Goal: Transaction & Acquisition: Purchase product/service

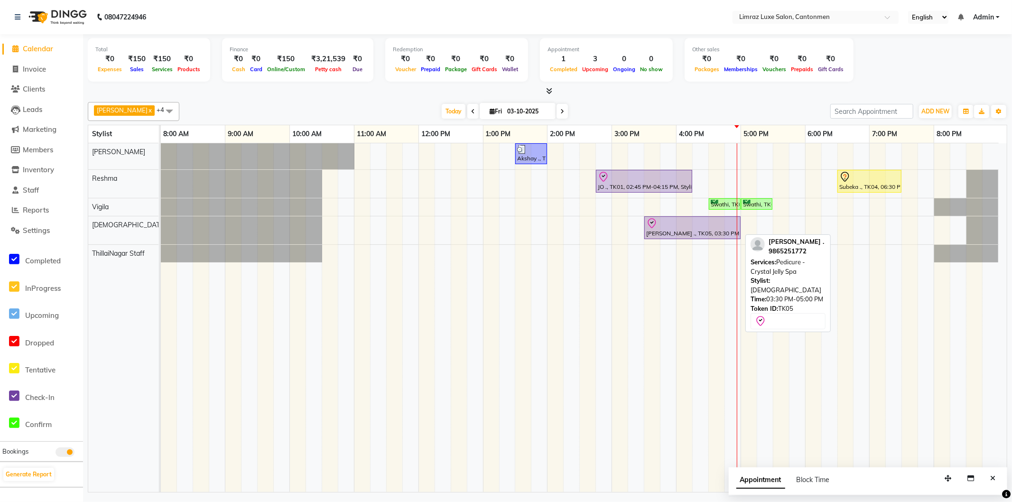
click at [685, 230] on div "[PERSON_NAME] ., TK05, 03:30 PM-05:00 PM, Pedicure - Crystal Jelly Spa" at bounding box center [692, 228] width 94 height 20
select select "8"
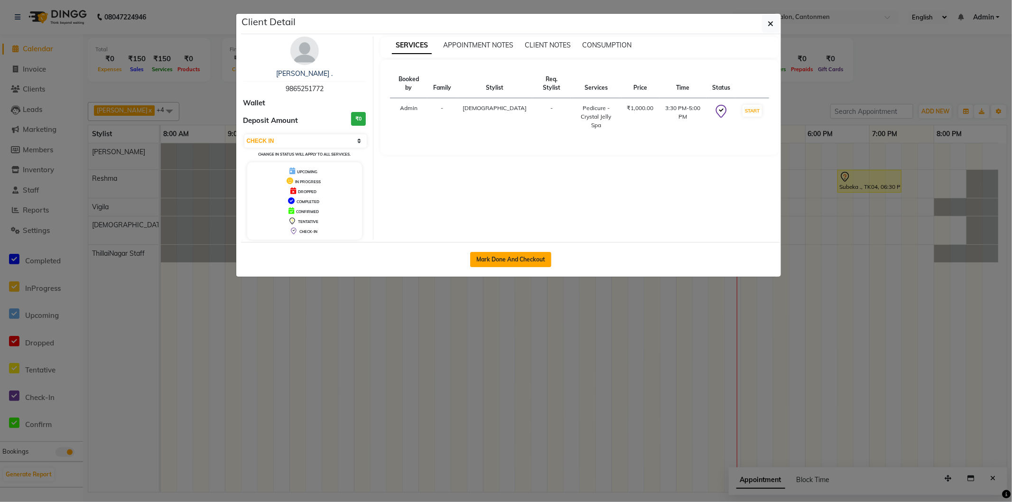
click at [529, 259] on button "Mark Done And Checkout" at bounding box center [510, 259] width 81 height 15
select select "service"
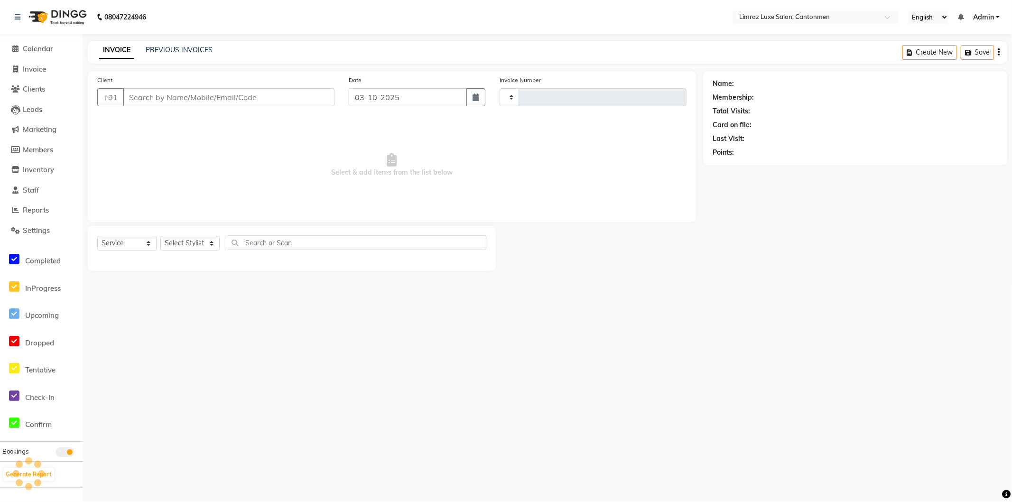
type input "1806"
select select "7274"
type input "9865251772"
select select "63048"
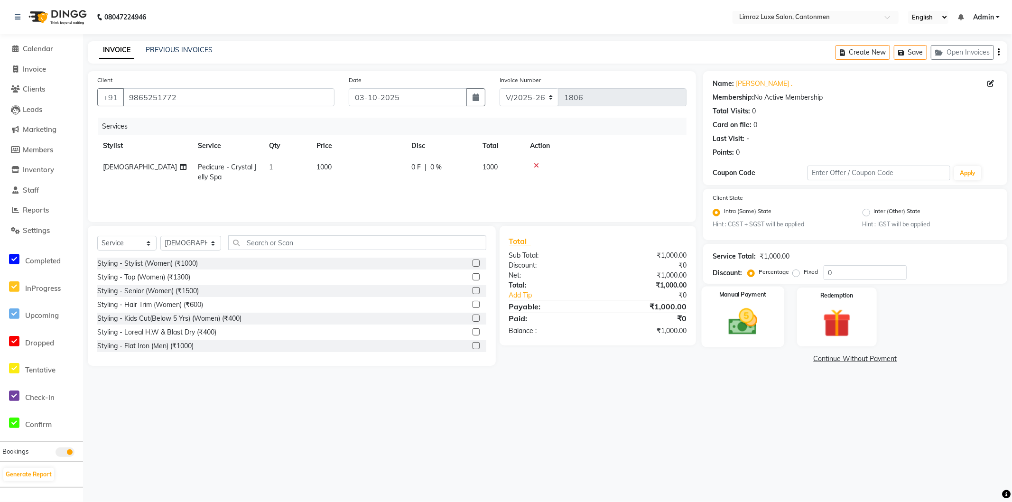
click at [776, 311] on div "Manual Payment" at bounding box center [743, 317] width 83 height 61
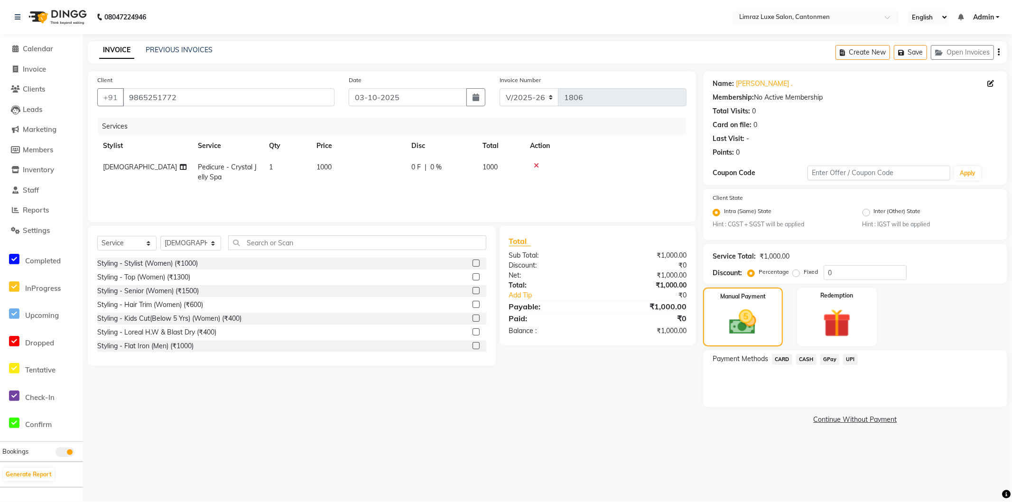
click at [810, 357] on span "CASH" at bounding box center [806, 359] width 20 height 11
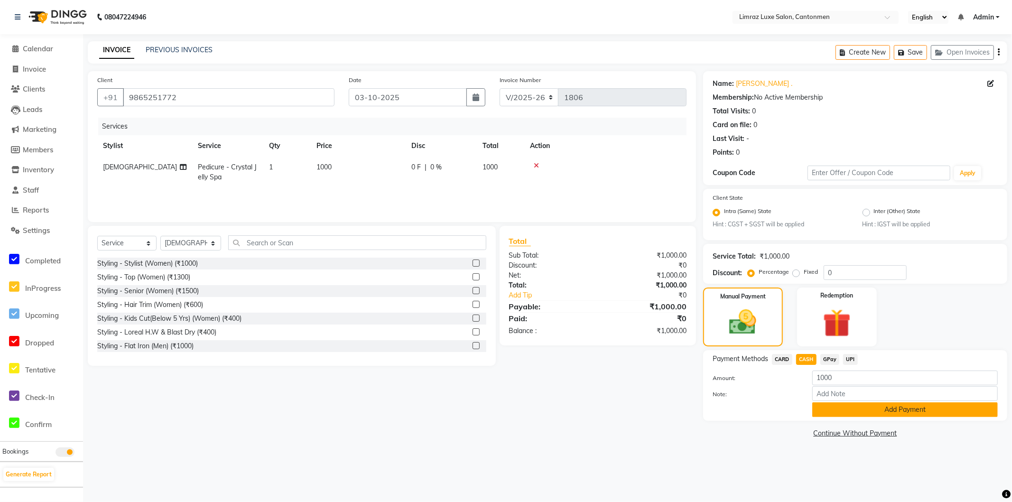
click at [839, 411] on button "Add Payment" at bounding box center [905, 409] width 186 height 15
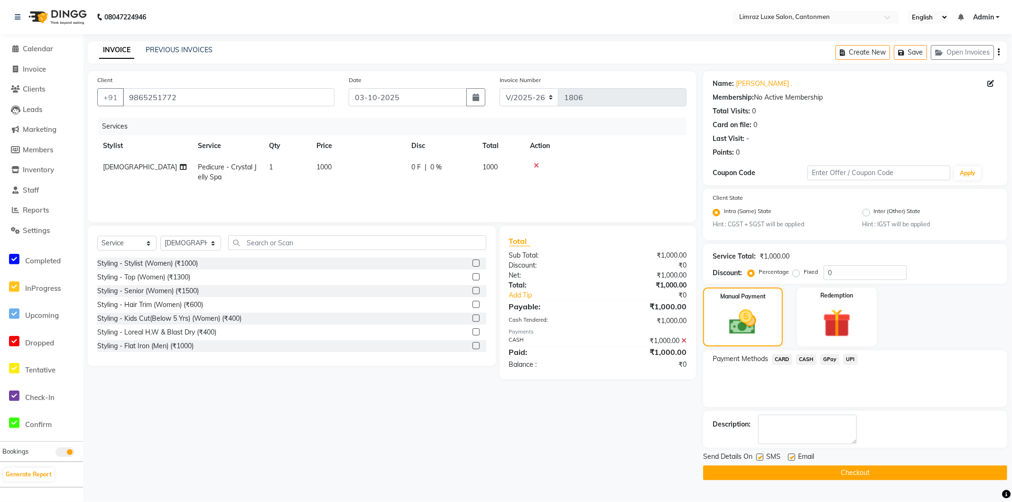
click at [761, 457] on label at bounding box center [759, 457] width 7 height 7
click at [761, 457] on input "checkbox" at bounding box center [759, 458] width 6 height 6
checkbox input "false"
click at [794, 458] on label at bounding box center [791, 457] width 7 height 7
click at [794, 458] on input "checkbox" at bounding box center [791, 458] width 6 height 6
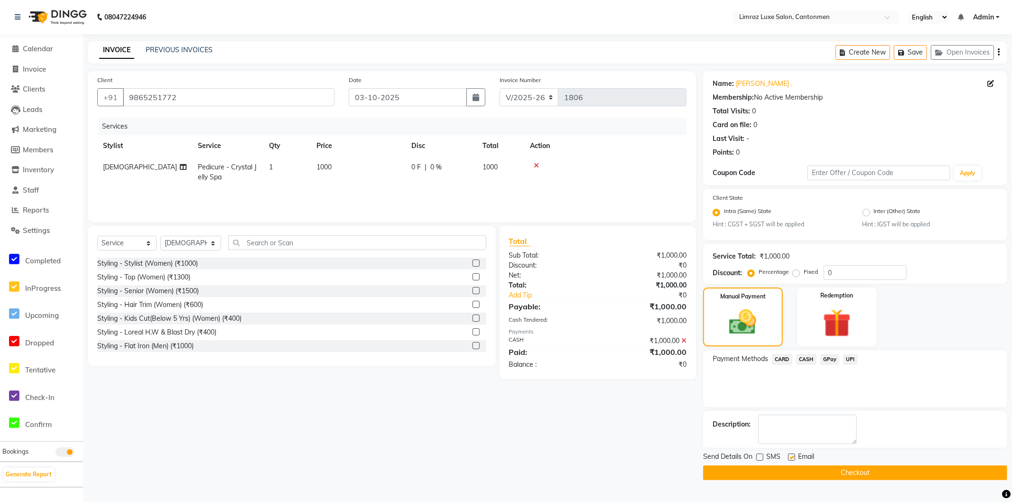
checkbox input "false"
click at [798, 466] on button "Checkout" at bounding box center [855, 472] width 304 height 15
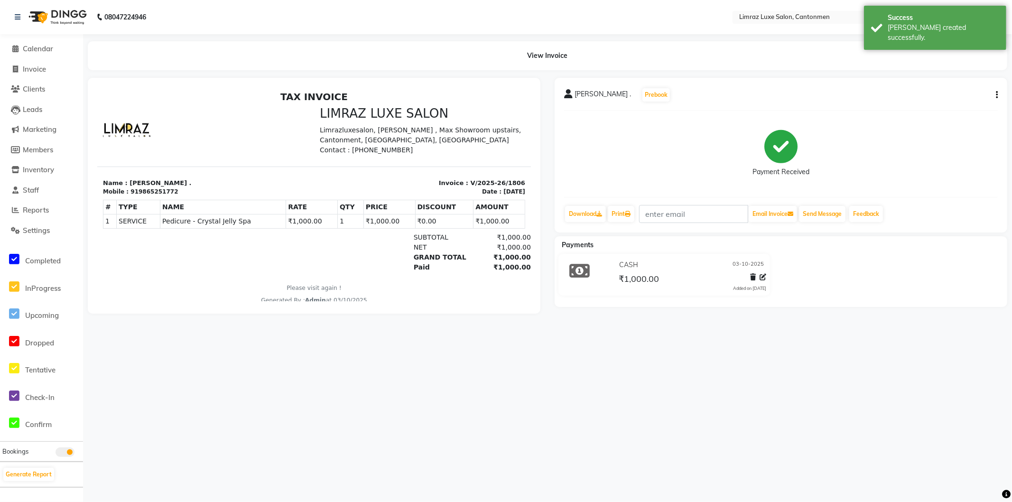
click at [58, 16] on img at bounding box center [56, 17] width 65 height 27
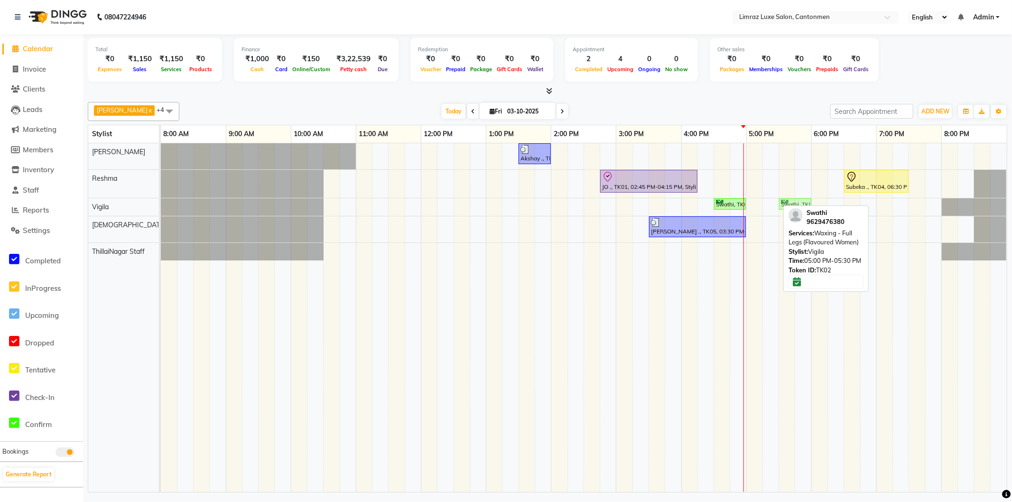
drag, startPoint x: 765, startPoint y: 201, endPoint x: 806, endPoint y: 196, distance: 41.0
click at [806, 196] on div "Akshay ., TK03, 01:30 PM-02:00 PM, Styling - [PERSON_NAME] Trim JO ., TK01, 02:…" at bounding box center [584, 317] width 846 height 349
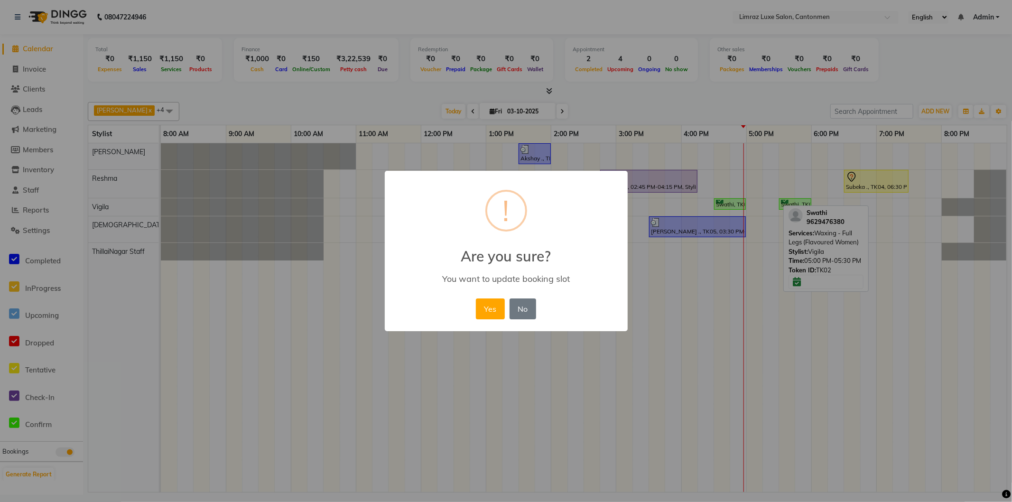
click at [476, 298] on button "Yes" at bounding box center [490, 308] width 29 height 21
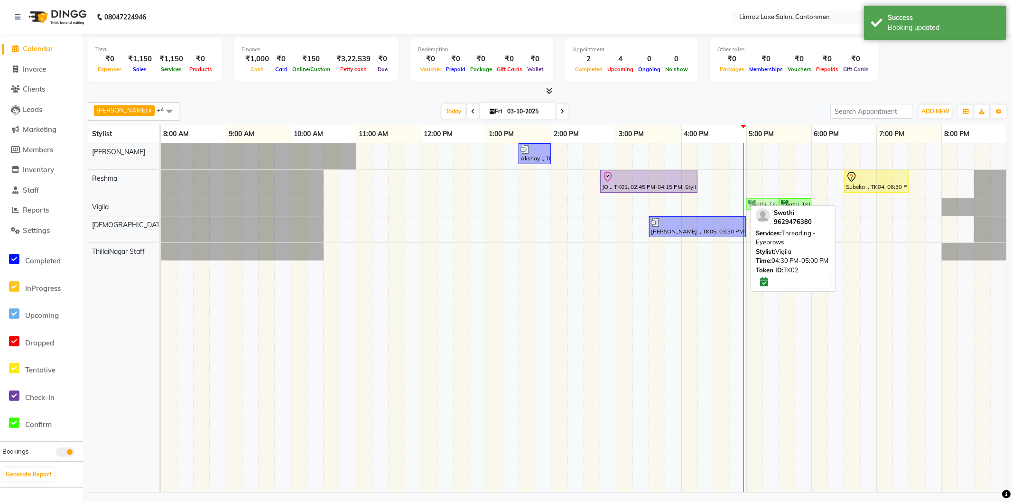
drag, startPoint x: 729, startPoint y: 200, endPoint x: 757, endPoint y: 200, distance: 27.5
click at [161, 200] on div "Swathi, TK02, 04:30 PM-05:00 PM, Threading - Eyebrows Swathi, TK02, 05:30 PM-06…" at bounding box center [161, 206] width 0 height 17
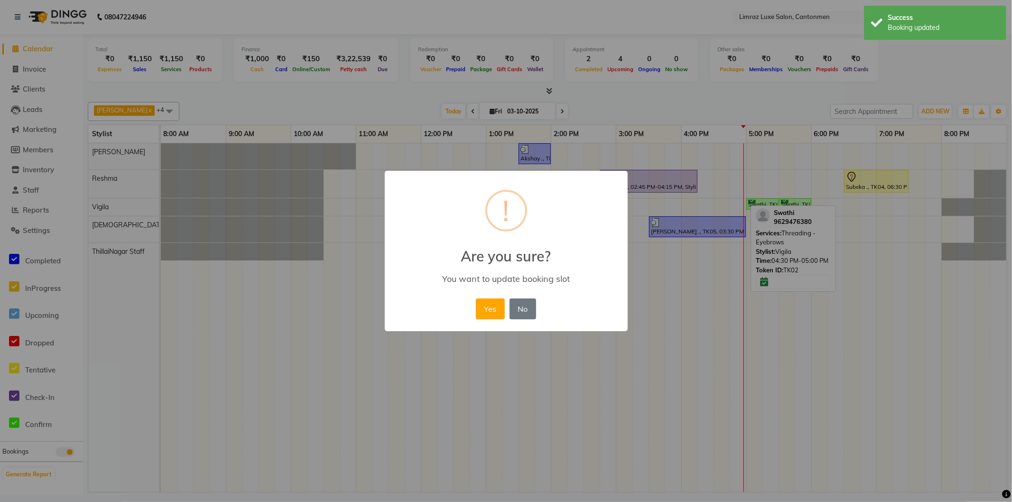
click at [476, 298] on button "Yes" at bounding box center [490, 308] width 29 height 21
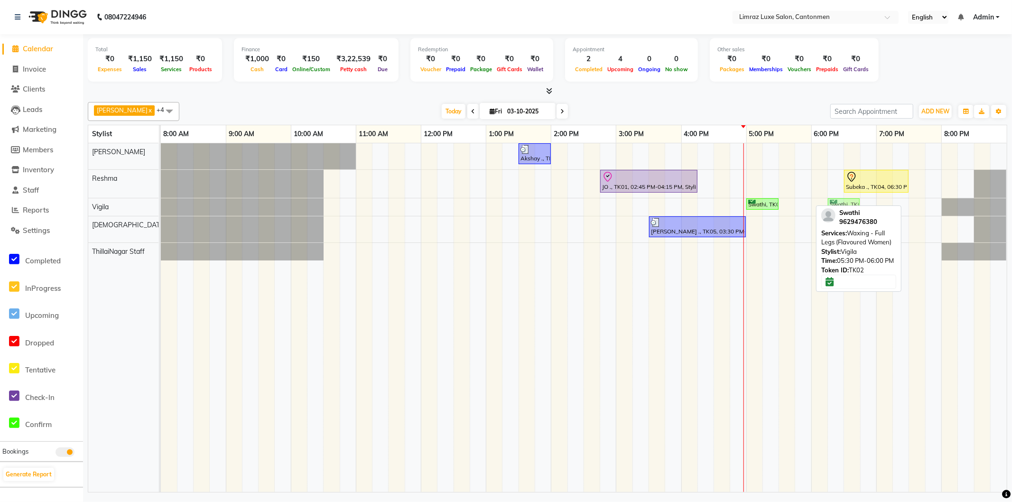
drag, startPoint x: 791, startPoint y: 201, endPoint x: 841, endPoint y: 201, distance: 49.3
click at [161, 201] on div "Swathi, TK02, 05:00 PM-05:30 PM, Threading - Eyebrows Swathi, TK02, 05:30 PM-06…" at bounding box center [161, 206] width 0 height 17
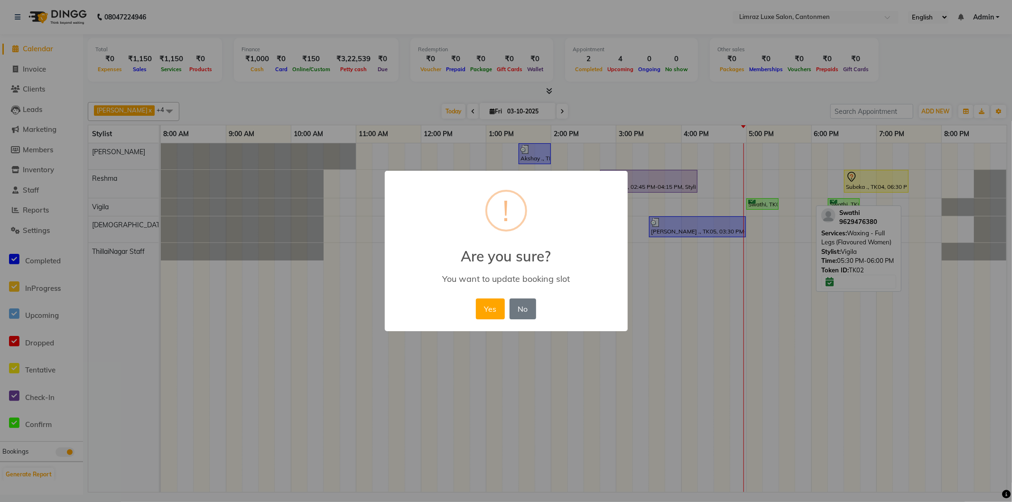
click at [476, 298] on button "Yes" at bounding box center [490, 308] width 29 height 21
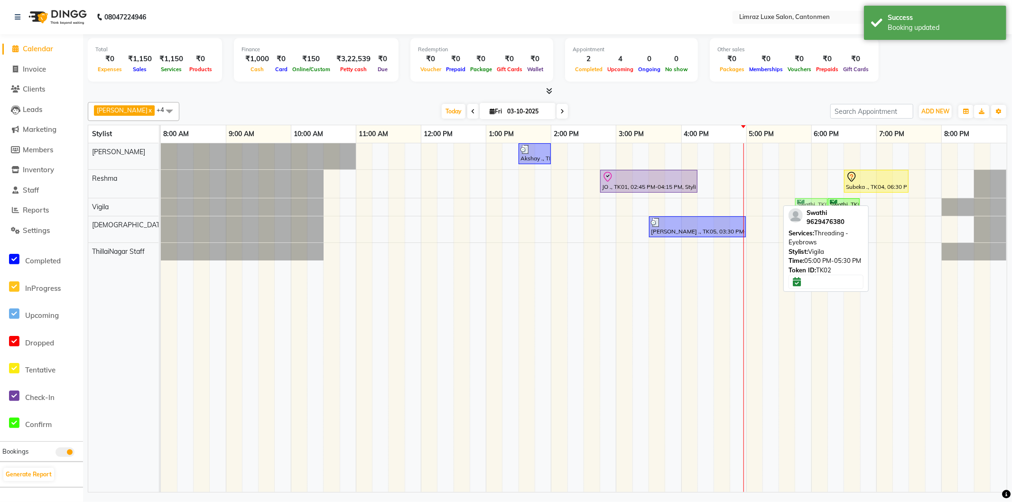
drag, startPoint x: 775, startPoint y: 204, endPoint x: 820, endPoint y: 202, distance: 45.1
click at [161, 202] on div "Swathi, TK02, 05:00 PM-05:30 PM, Threading - Eyebrows Swathi, TK02, 06:15 PM-06…" at bounding box center [161, 206] width 0 height 17
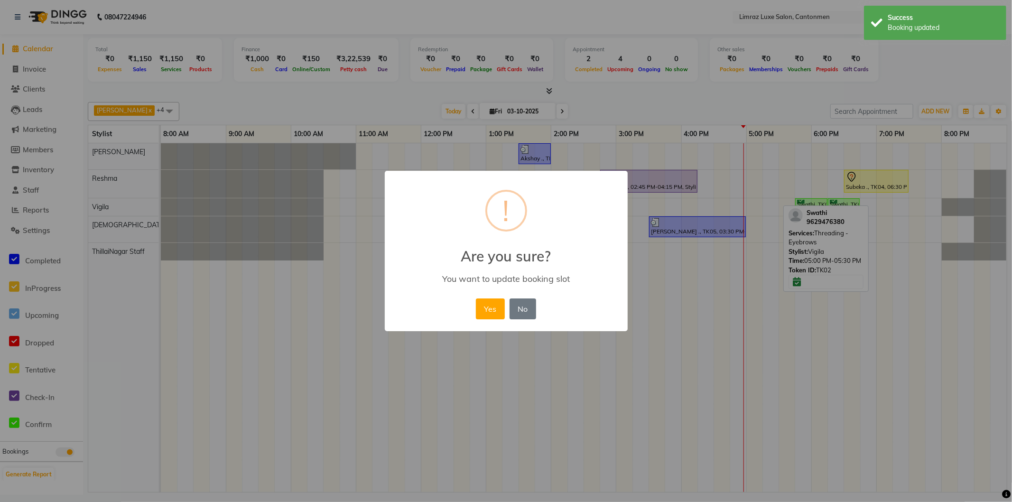
click at [476, 298] on button "Yes" at bounding box center [490, 308] width 29 height 21
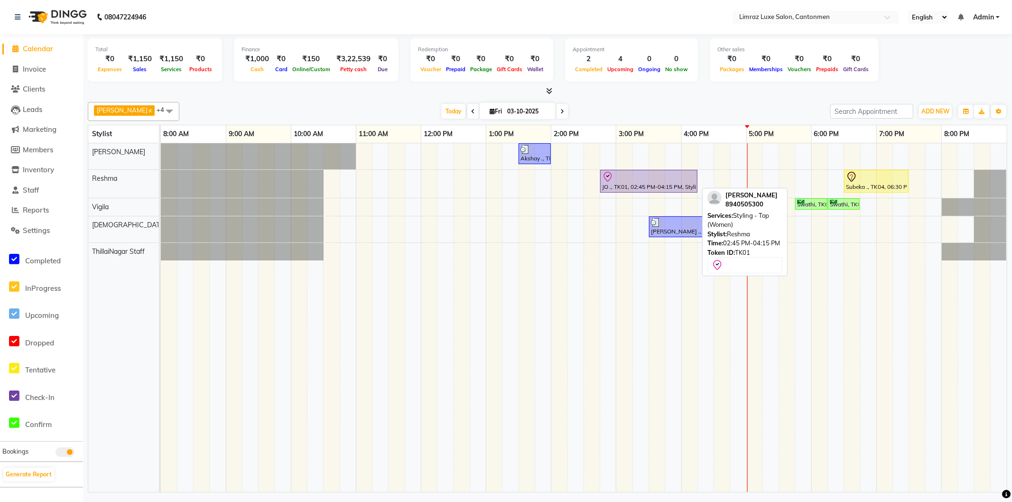
click at [660, 183] on div "JO ., TK01, 02:45 PM-04:15 PM, Styling - Top (Women)" at bounding box center [648, 181] width 95 height 20
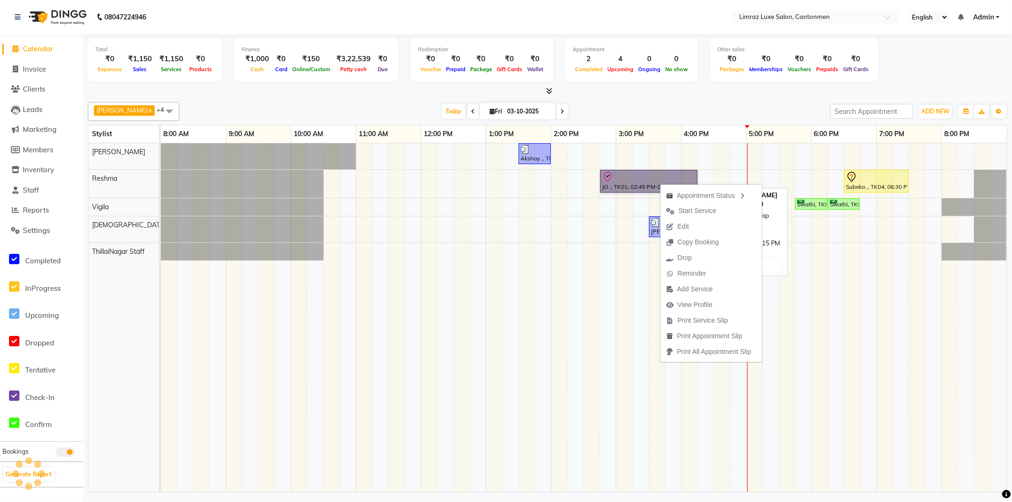
click at [633, 187] on link "JO ., TK01, 02:45 PM-04:15 PM, Styling - Top (Women)" at bounding box center [648, 181] width 97 height 23
select select "8"
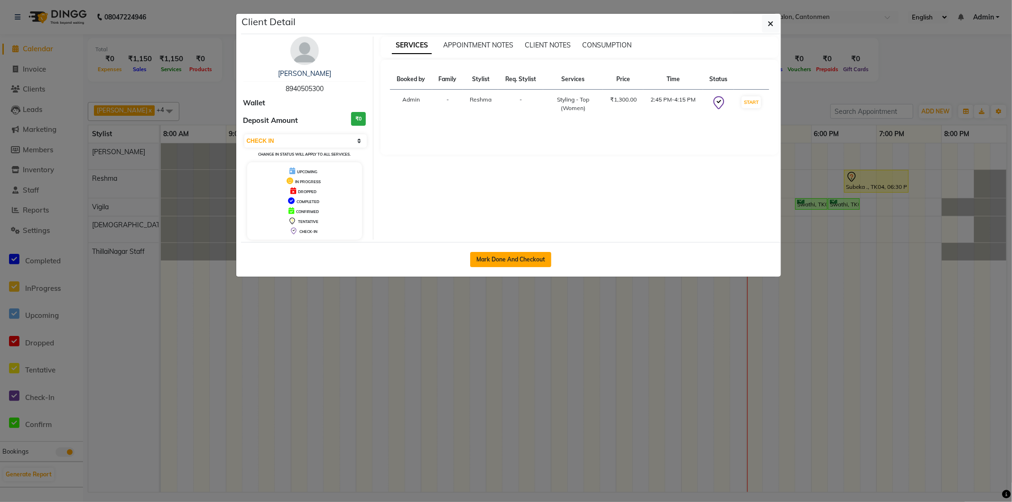
click at [497, 262] on button "Mark Done And Checkout" at bounding box center [510, 259] width 81 height 15
select select "service"
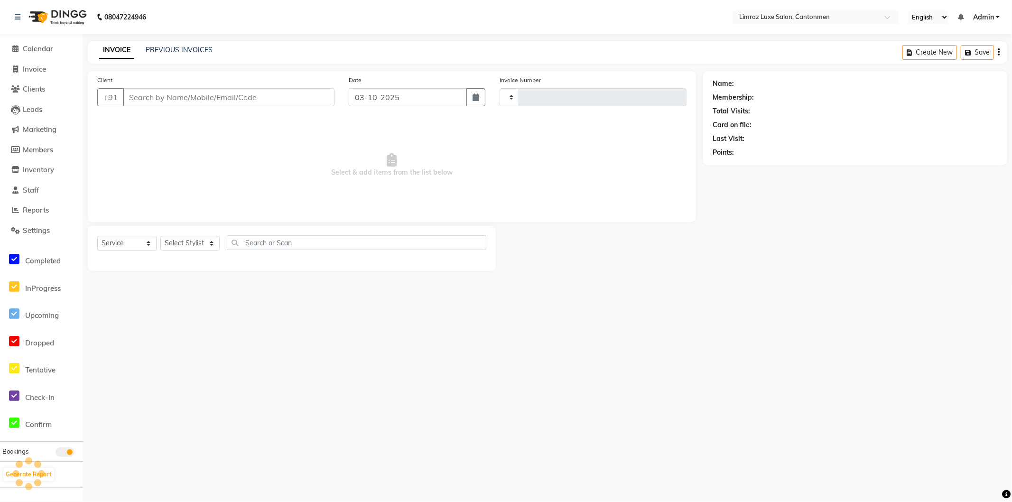
type input "1807"
select select "7274"
type input "8940505300"
select select "63047"
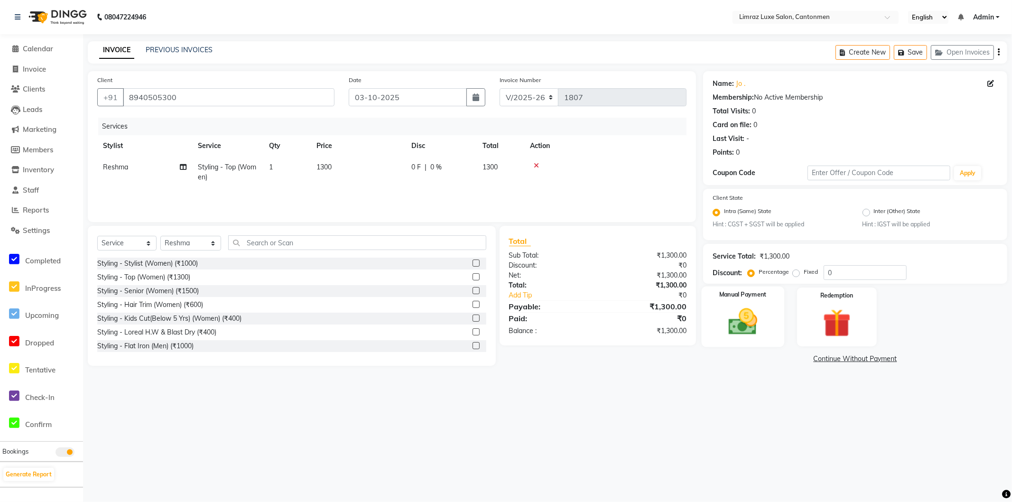
click at [762, 325] on img at bounding box center [742, 322] width 47 height 34
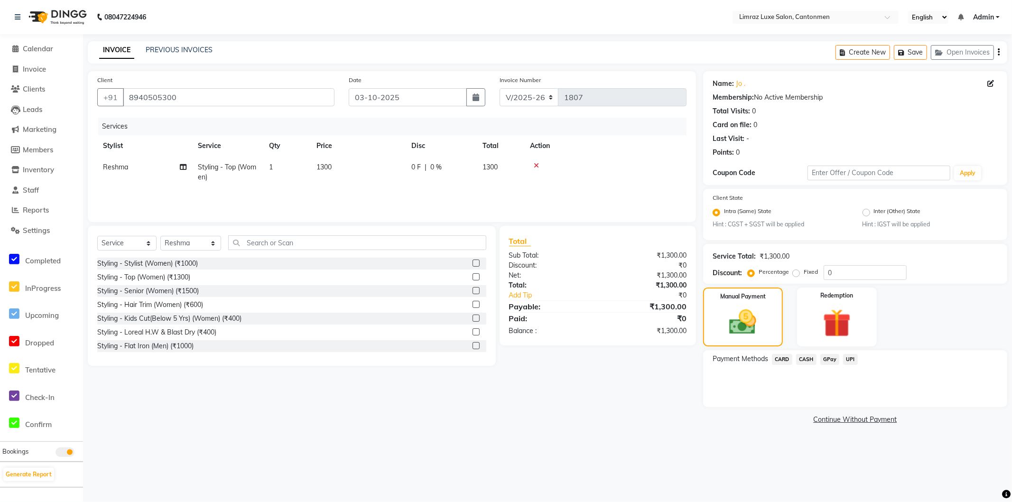
click at [829, 359] on span "GPay" at bounding box center [829, 359] width 19 height 11
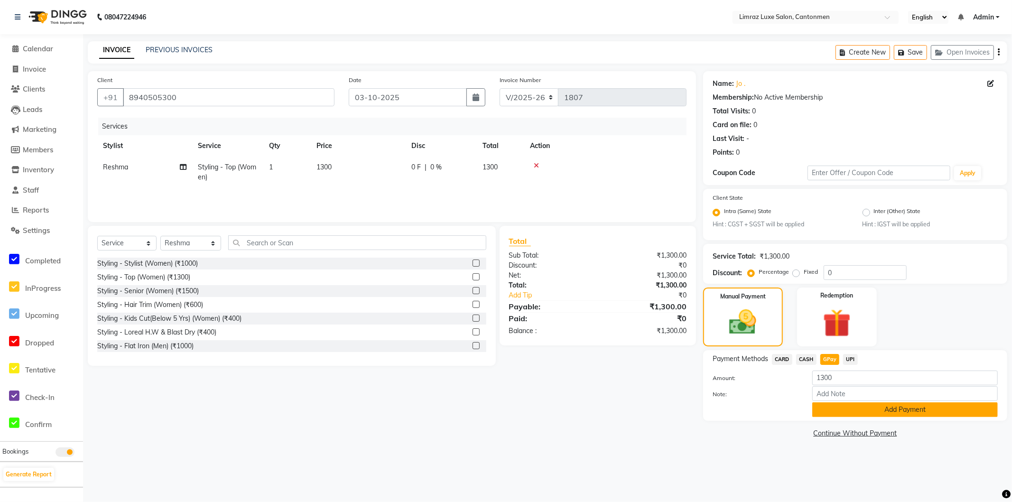
click at [857, 410] on button "Add Payment" at bounding box center [905, 409] width 186 height 15
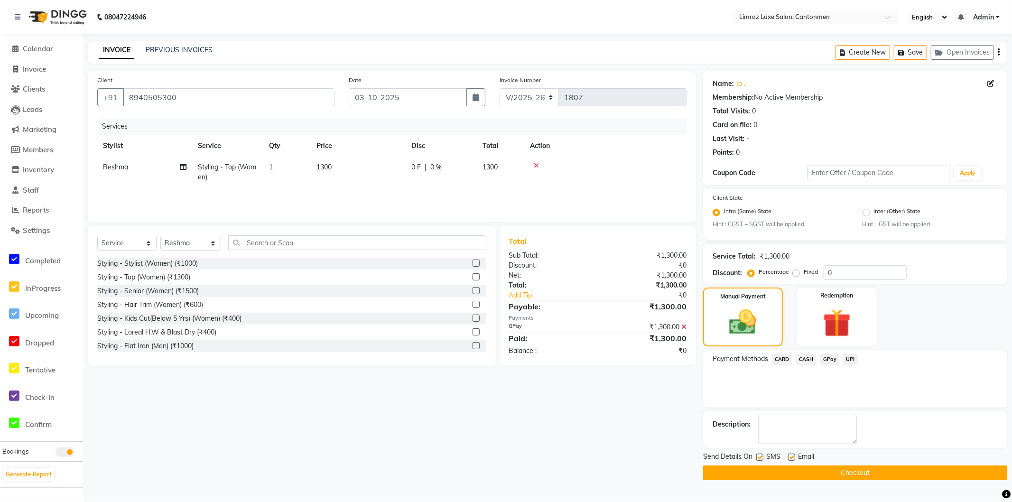
click at [761, 458] on label at bounding box center [759, 457] width 7 height 7
click at [761, 458] on input "checkbox" at bounding box center [759, 458] width 6 height 6
checkbox input "false"
click at [791, 456] on label at bounding box center [791, 457] width 7 height 7
click at [791, 456] on input "checkbox" at bounding box center [791, 458] width 6 height 6
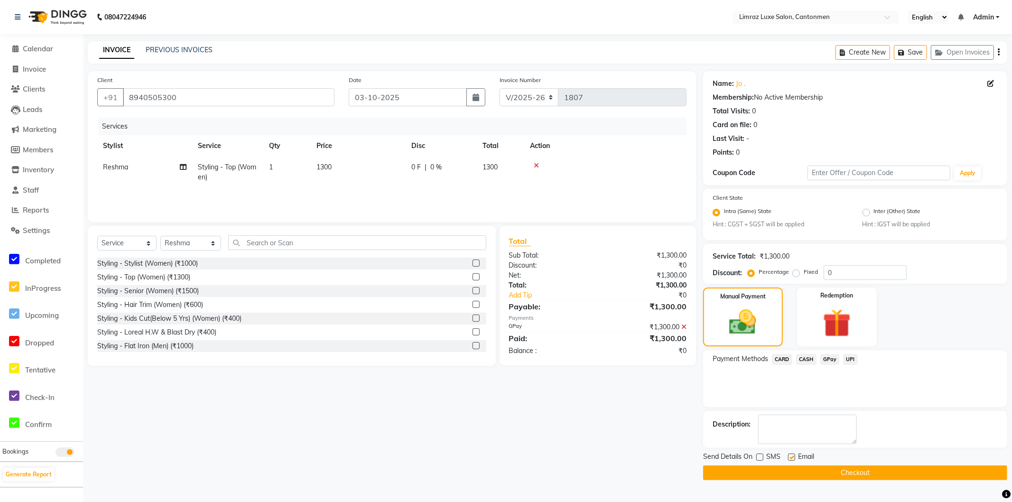
checkbox input "false"
click at [867, 470] on button "Checkout" at bounding box center [855, 472] width 304 height 15
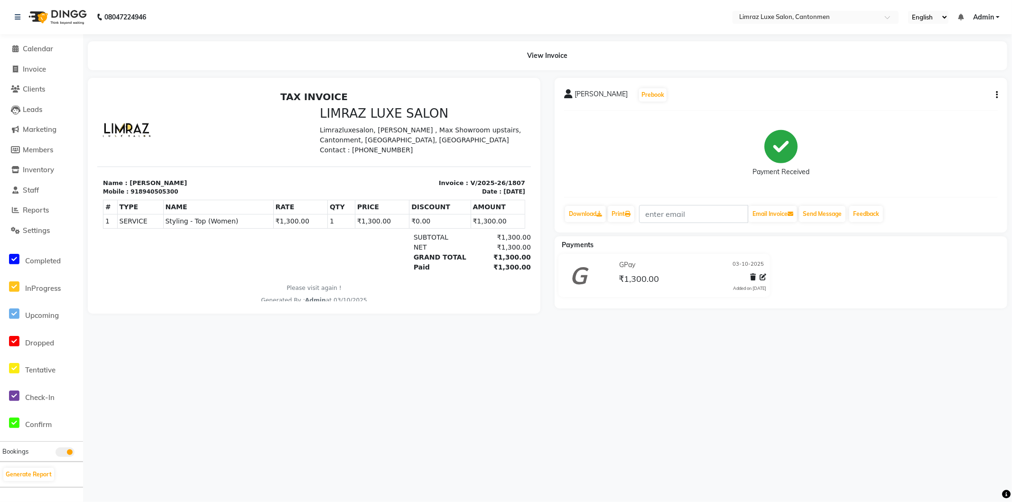
click at [70, 8] on img at bounding box center [56, 17] width 65 height 27
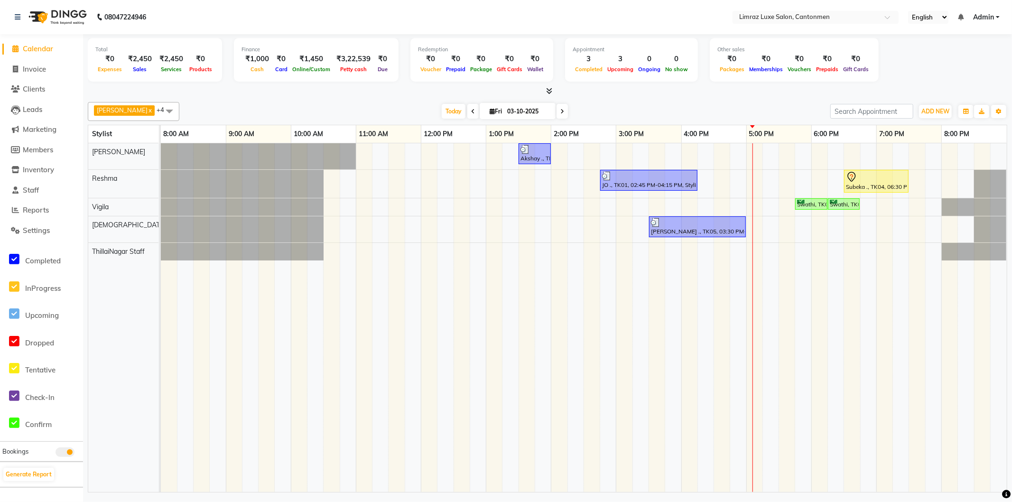
click at [756, 162] on div "Akshay ., TK03, 01:30 PM-02:00 PM, Styling - [PERSON_NAME] Trim JO ., TK01, 02:…" at bounding box center [584, 317] width 846 height 349
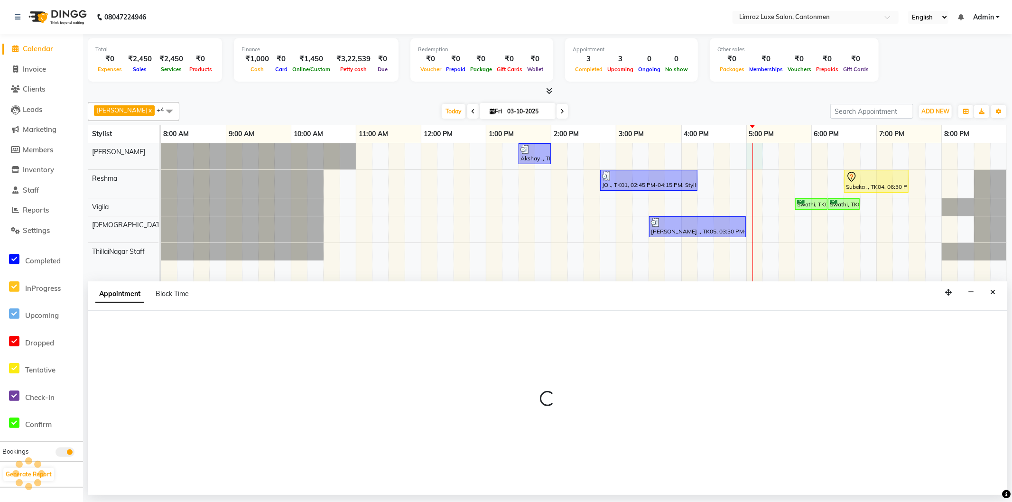
select select "90538"
select select "1020"
select select "tentative"
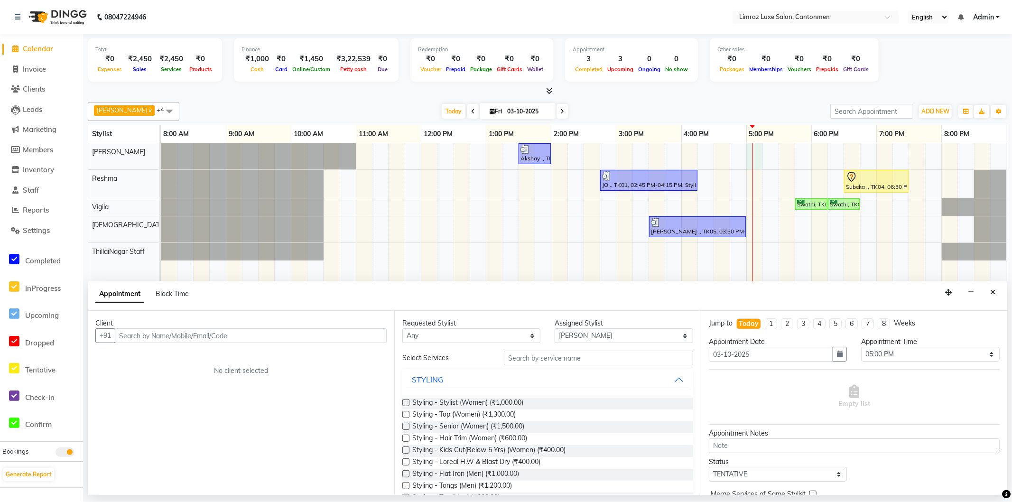
click at [223, 338] on input "text" at bounding box center [251, 335] width 272 height 15
type input "8124242648"
click at [371, 334] on span "Add Client" at bounding box center [367, 335] width 32 height 9
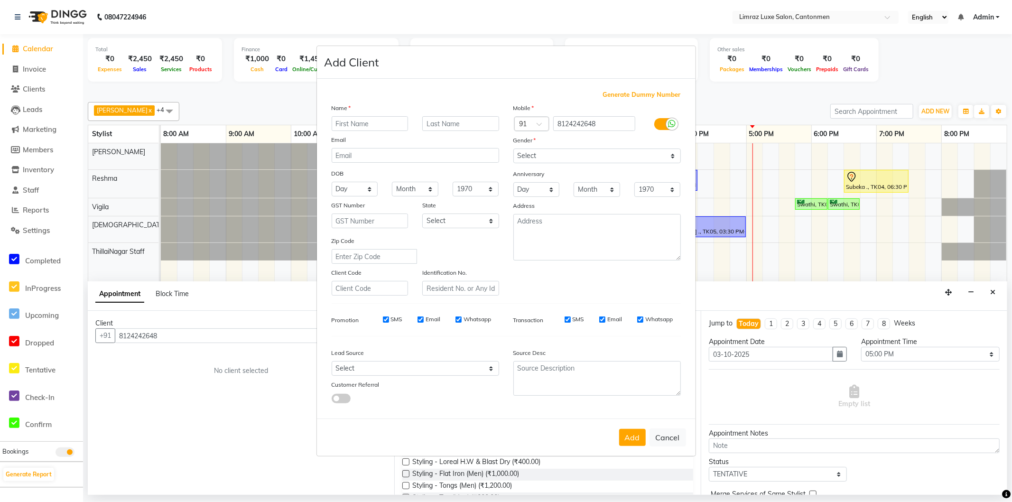
click at [361, 127] on input "text" at bounding box center [370, 123] width 77 height 15
type input "[PERSON_NAME]"
click at [439, 122] on input "text" at bounding box center [460, 123] width 77 height 15
type input "."
click at [520, 157] on select "Select [DEMOGRAPHIC_DATA] [DEMOGRAPHIC_DATA] Other Prefer Not To Say" at bounding box center [596, 155] width 167 height 15
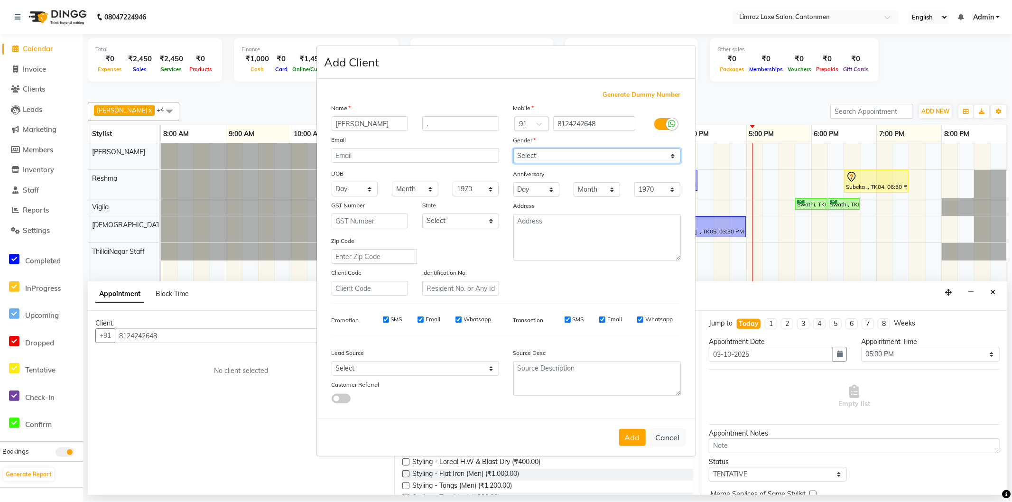
select select "[DEMOGRAPHIC_DATA]"
click at [513, 148] on select "Select [DEMOGRAPHIC_DATA] [DEMOGRAPHIC_DATA] Other Prefer Not To Say" at bounding box center [596, 155] width 167 height 15
click at [636, 441] on button "Add" at bounding box center [632, 437] width 27 height 17
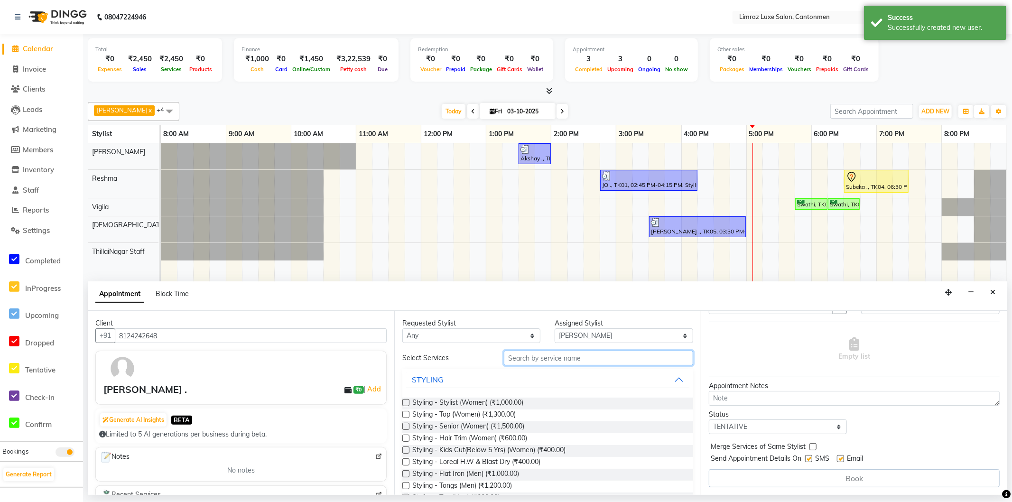
click at [577, 354] on input "text" at bounding box center [598, 358] width 189 height 15
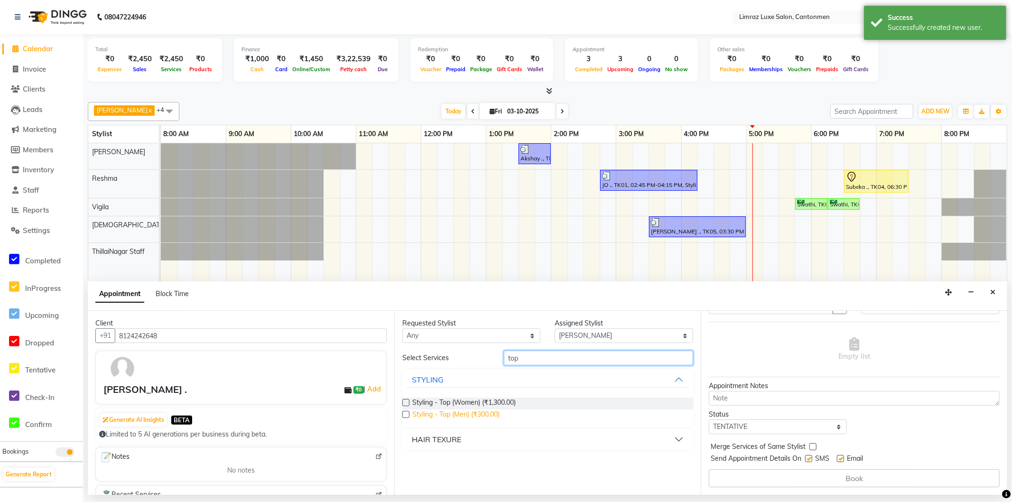
type input "top"
click at [481, 417] on span "Styling - Top (Men) (₹300.00)" at bounding box center [455, 415] width 87 height 12
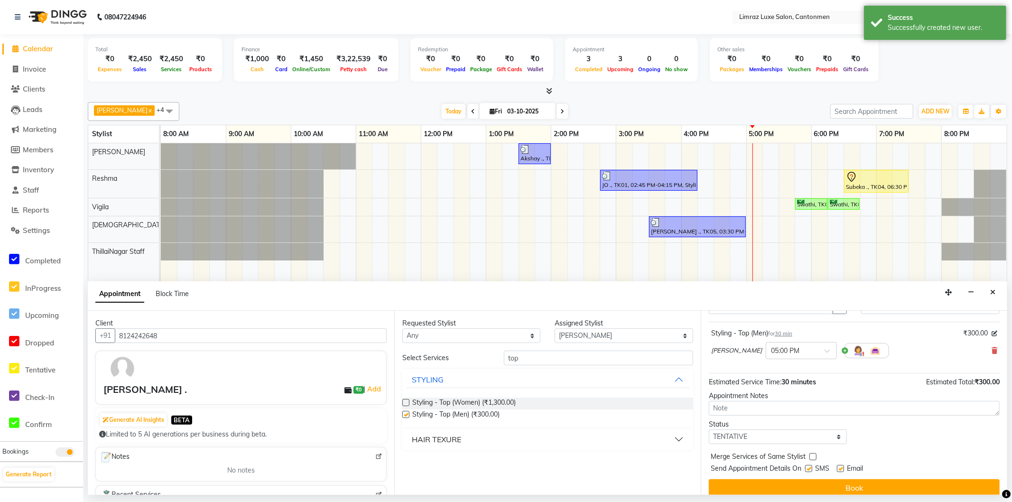
checkbox input "false"
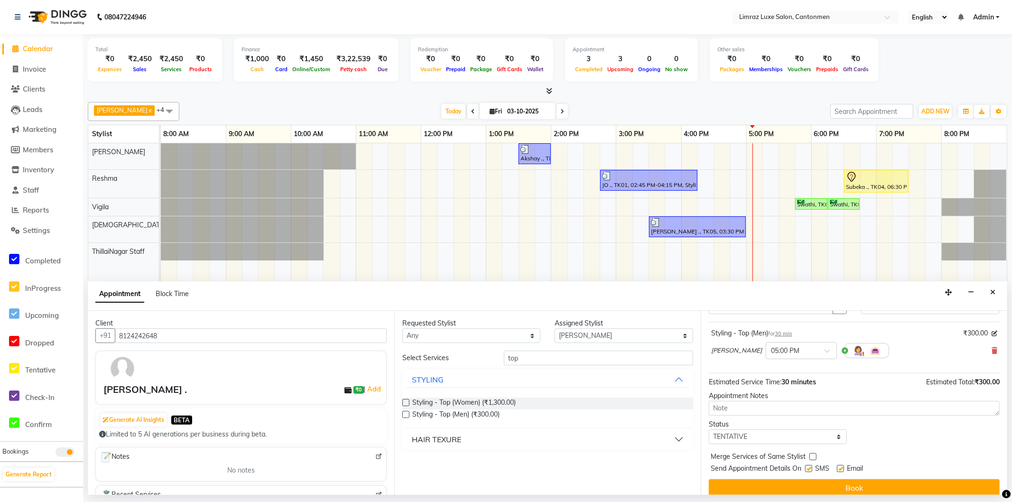
scroll to position [56, 0]
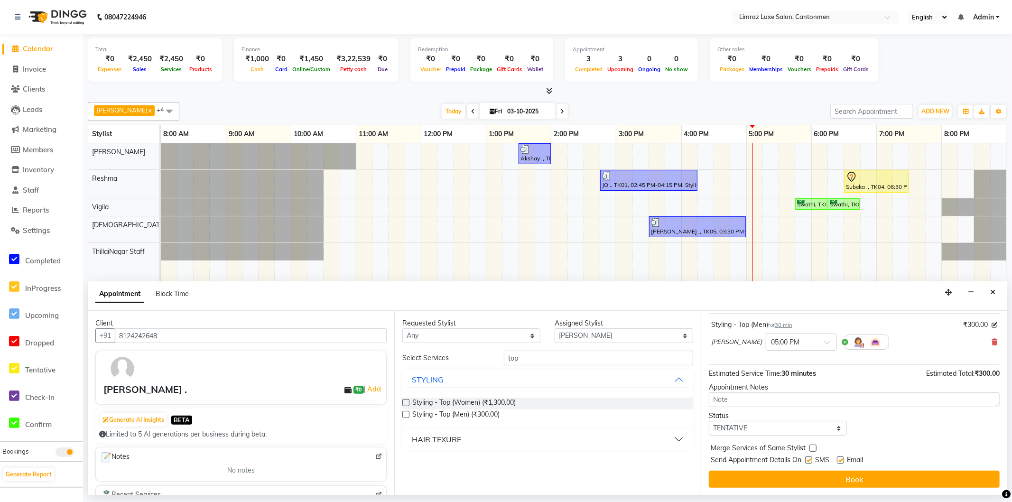
click at [815, 465] on div "SMS" at bounding box center [821, 461] width 32 height 12
click at [811, 464] on div at bounding box center [808, 462] width 6 height 10
click at [812, 462] on label at bounding box center [808, 459] width 7 height 7
click at [811, 462] on input "checkbox" at bounding box center [808, 461] width 6 height 6
checkbox input "false"
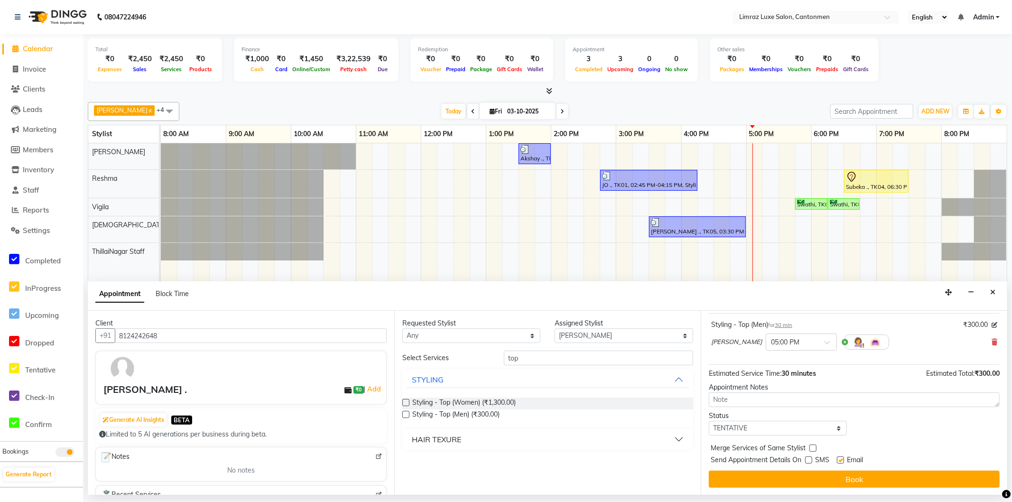
drag, startPoint x: 846, startPoint y: 459, endPoint x: 843, endPoint y: 470, distance: 11.3
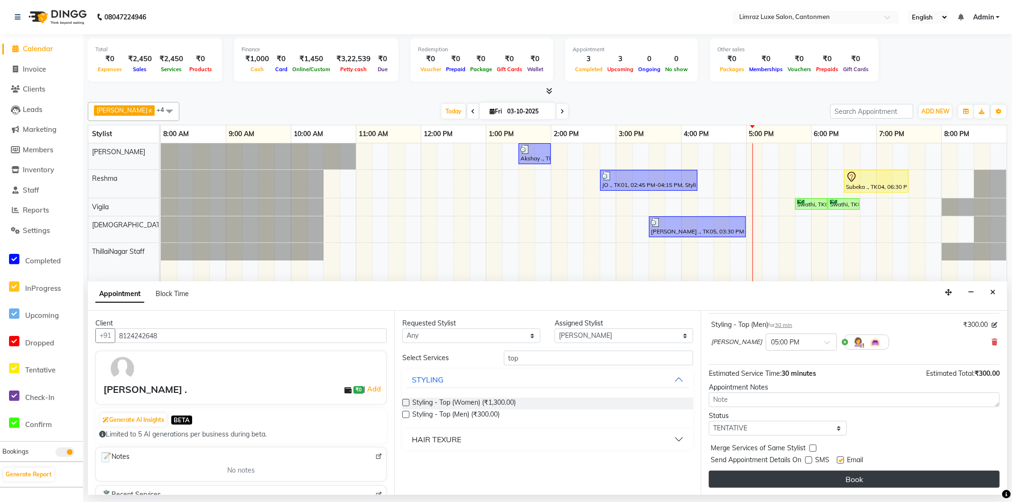
click at [844, 461] on label at bounding box center [840, 459] width 7 height 7
click at [843, 461] on input "checkbox" at bounding box center [840, 461] width 6 height 6
checkbox input "false"
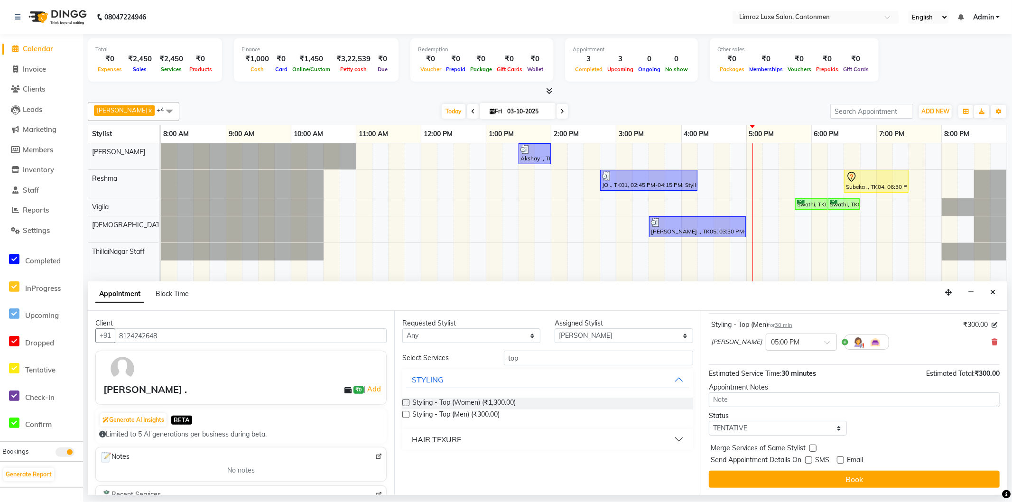
click at [843, 473] on button "Book" at bounding box center [854, 479] width 291 height 17
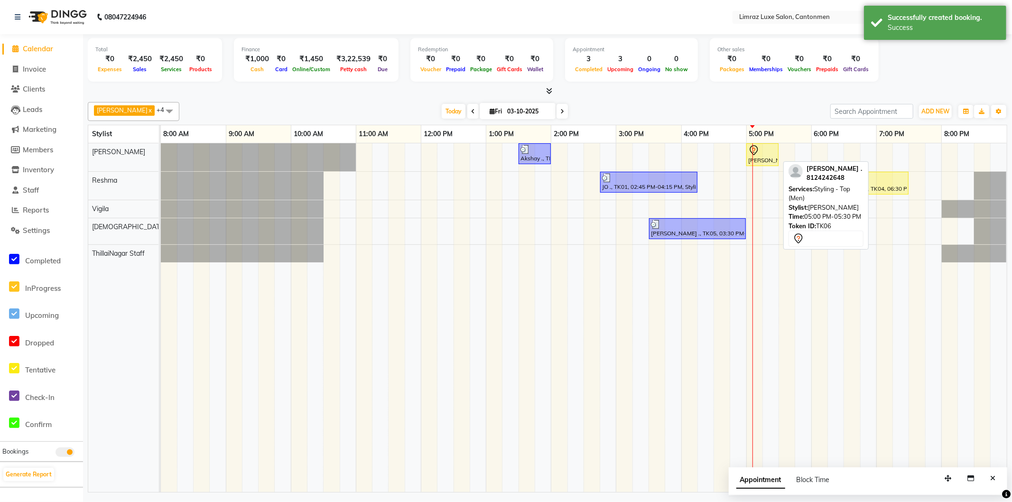
click at [759, 161] on div "[PERSON_NAME] ., TK06, 05:00 PM-05:30 PM, Styling - Top (Men)" at bounding box center [762, 155] width 30 height 20
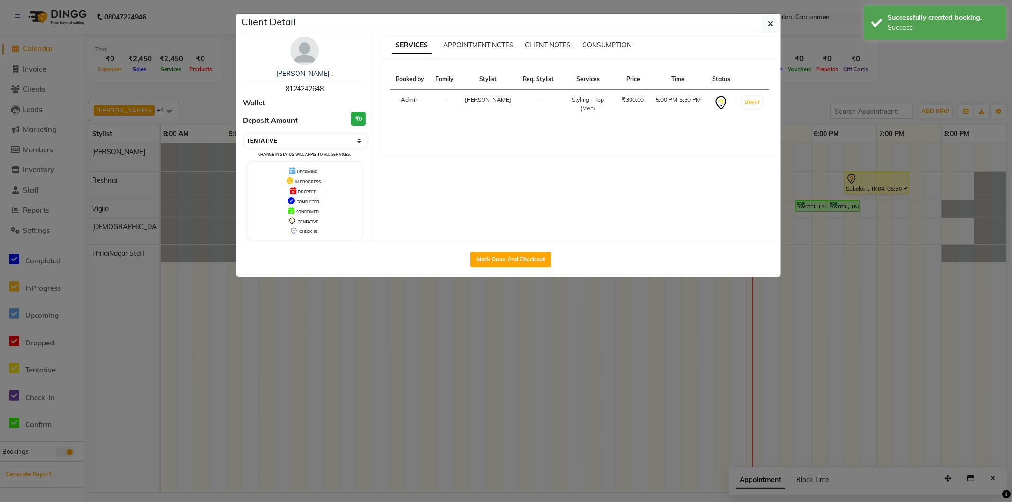
drag, startPoint x: 338, startPoint y: 139, endPoint x: 340, endPoint y: 144, distance: 5.3
click at [338, 139] on select "Select IN SERVICE CONFIRMED TENTATIVE CHECK IN MARK DONE DROPPED UPCOMING" at bounding box center [305, 140] width 123 height 13
select select "8"
click at [244, 134] on select "Select IN SERVICE CONFIRMED TENTATIVE CHECK IN MARK DONE DROPPED UPCOMING" at bounding box center [305, 140] width 123 height 13
drag, startPoint x: 767, startPoint y: 21, endPoint x: 772, endPoint y: 40, distance: 20.3
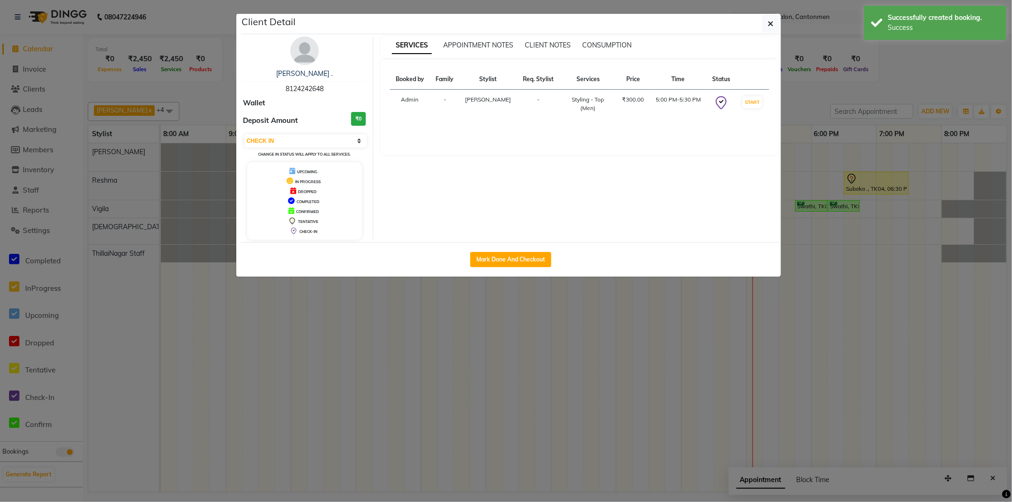
click at [767, 21] on button "button" at bounding box center [771, 24] width 18 height 18
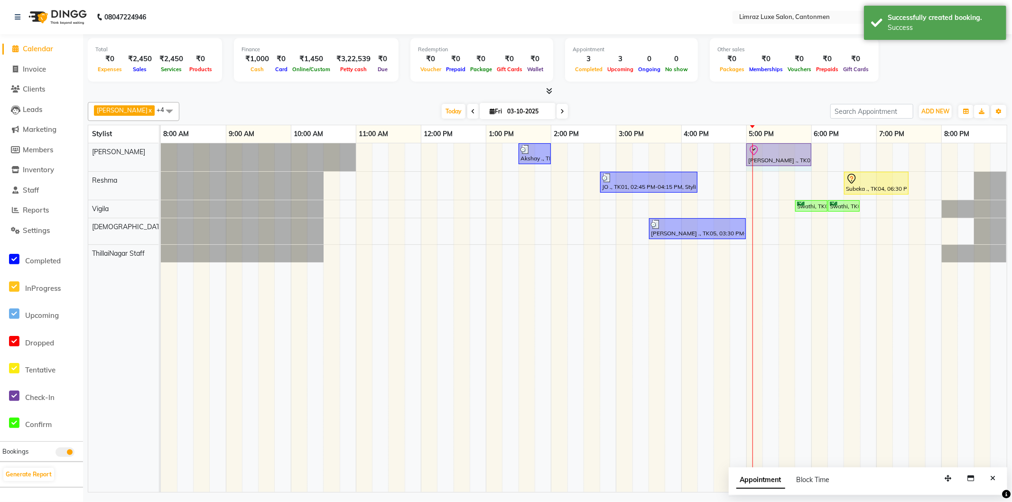
drag, startPoint x: 777, startPoint y: 148, endPoint x: 799, endPoint y: 145, distance: 22.0
click at [161, 145] on div "Akshay ., TK03, 01:30 PM-02:00 PM, Styling - [PERSON_NAME] Trim [GEOGRAPHIC_DAT…" at bounding box center [161, 157] width 0 height 28
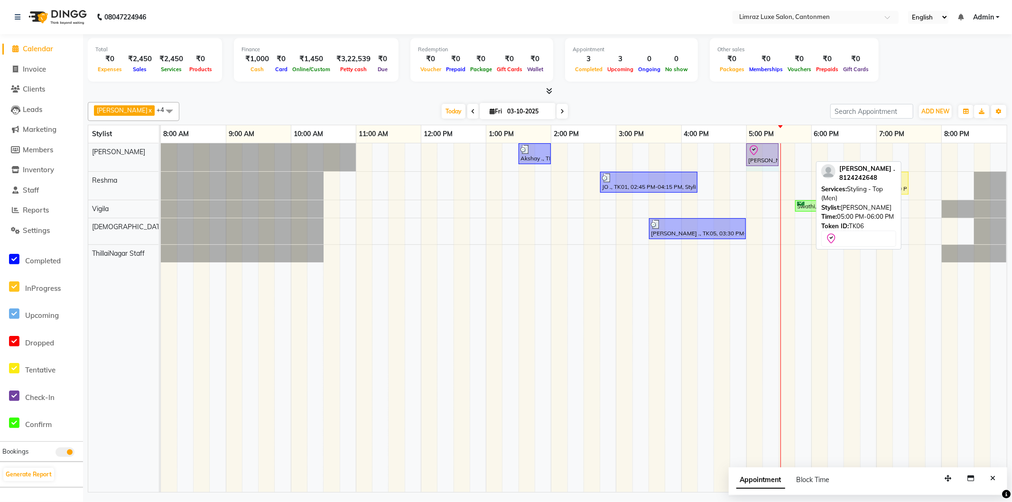
drag, startPoint x: 811, startPoint y: 148, endPoint x: 784, endPoint y: 164, distance: 31.4
click at [161, 152] on div "Akshay ., TK03, 01:30 PM-02:00 PM, Styling - [PERSON_NAME] Trim [PERSON_NAME] .…" at bounding box center [161, 157] width 0 height 28
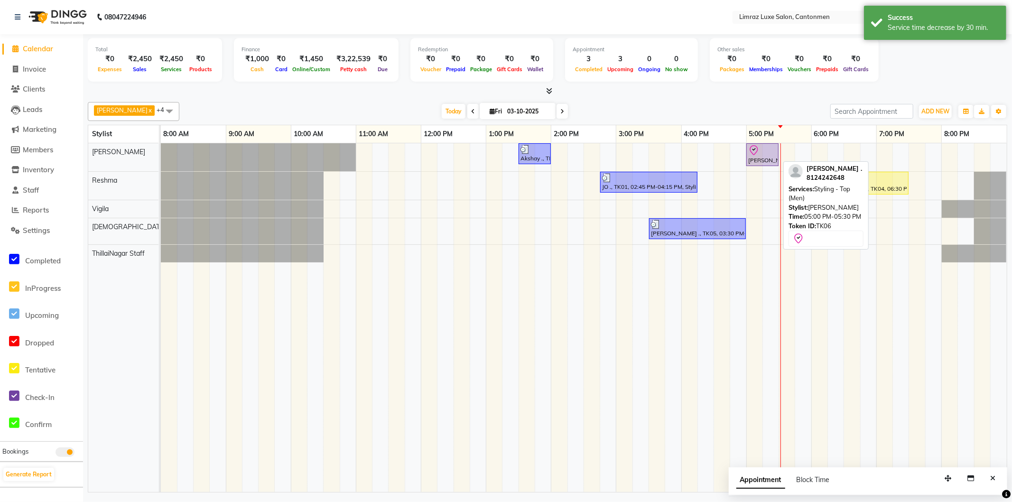
click at [767, 150] on div at bounding box center [762, 150] width 28 height 11
select select "8"
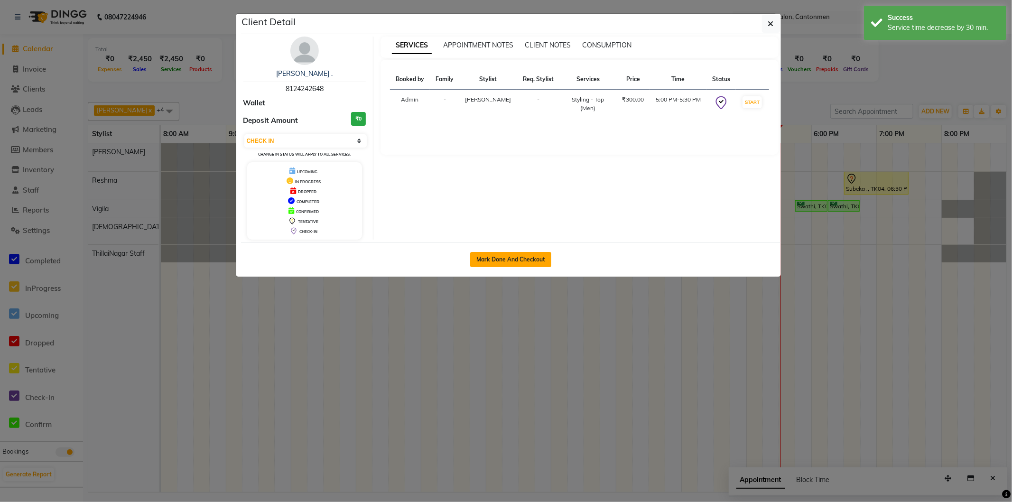
click at [498, 262] on button "Mark Done And Checkout" at bounding box center [510, 259] width 81 height 15
select select "service"
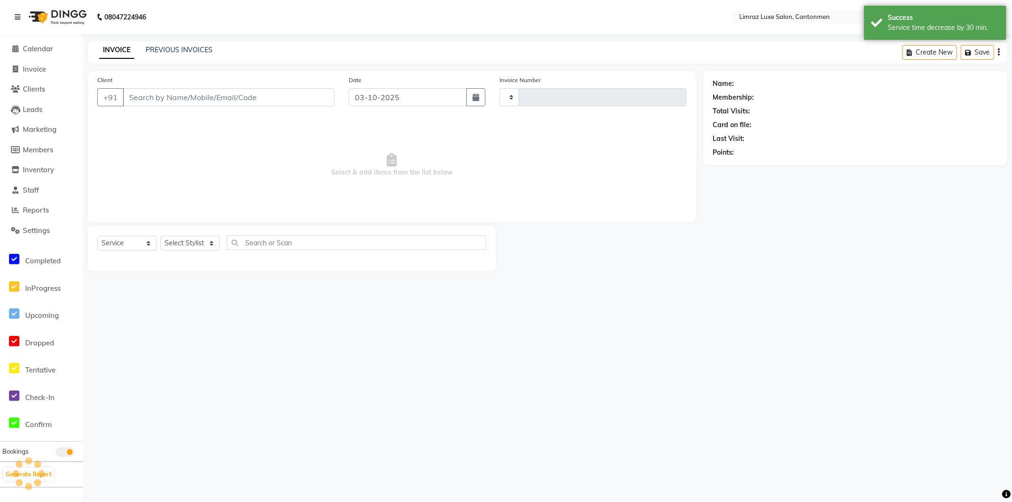
type input "1808"
select select "7274"
type input "8124242648"
select select "90538"
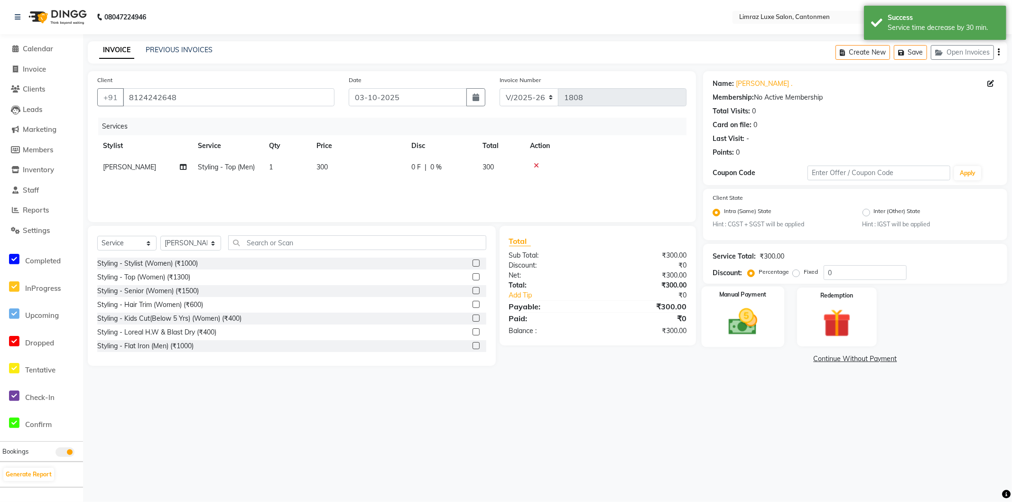
click at [748, 317] on img at bounding box center [742, 322] width 47 height 34
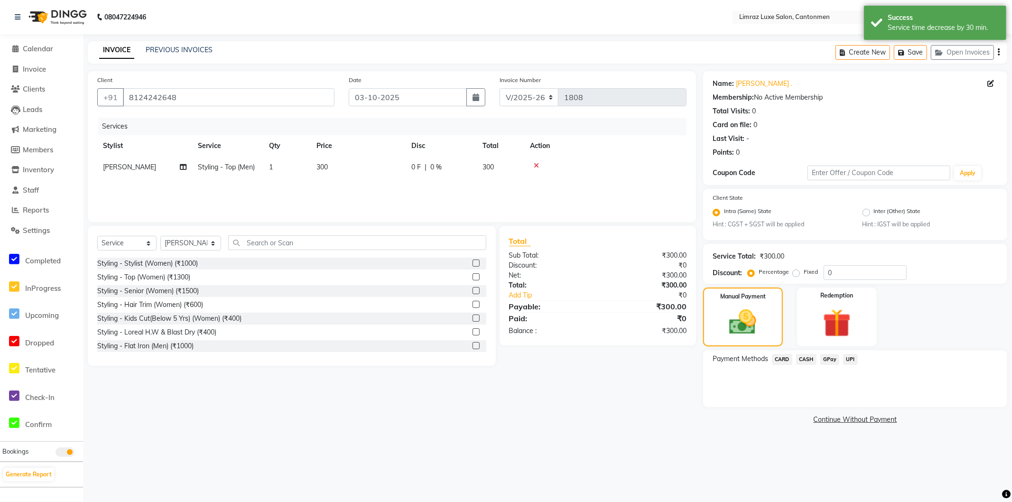
drag, startPoint x: 826, startPoint y: 361, endPoint x: 826, endPoint y: 368, distance: 7.1
click at [826, 360] on span "GPay" at bounding box center [829, 359] width 19 height 11
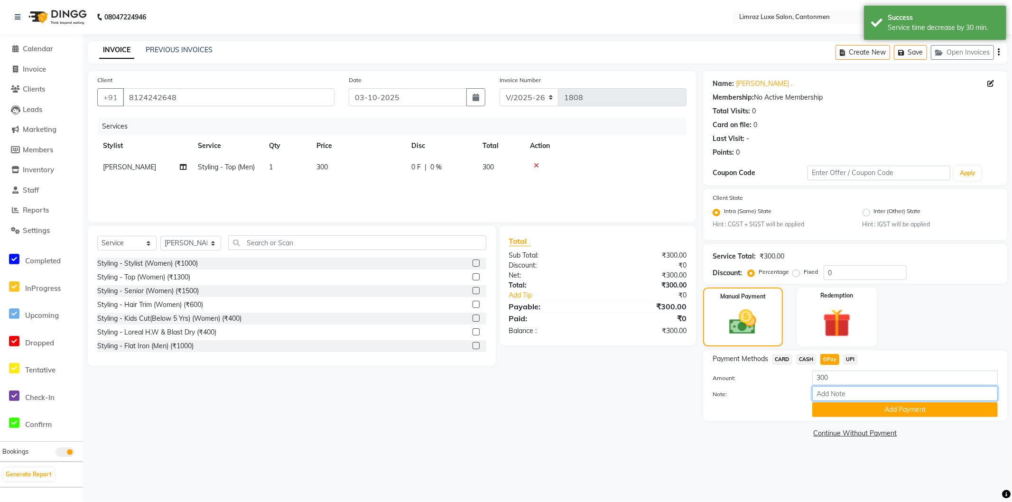
click at [834, 401] on input "Note:" at bounding box center [905, 393] width 186 height 15
click at [833, 405] on button "Add Payment" at bounding box center [905, 409] width 186 height 15
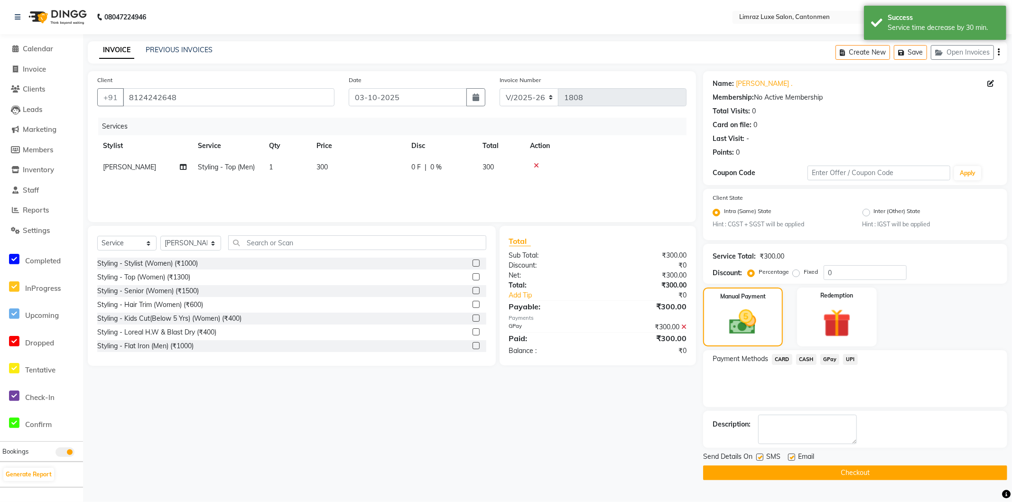
click at [763, 458] on label at bounding box center [759, 457] width 7 height 7
click at [762, 458] on input "checkbox" at bounding box center [759, 458] width 6 height 6
checkbox input "false"
drag, startPoint x: 799, startPoint y: 456, endPoint x: 790, endPoint y: 458, distance: 9.2
click at [796, 457] on div "Email" at bounding box center [805, 458] width 34 height 12
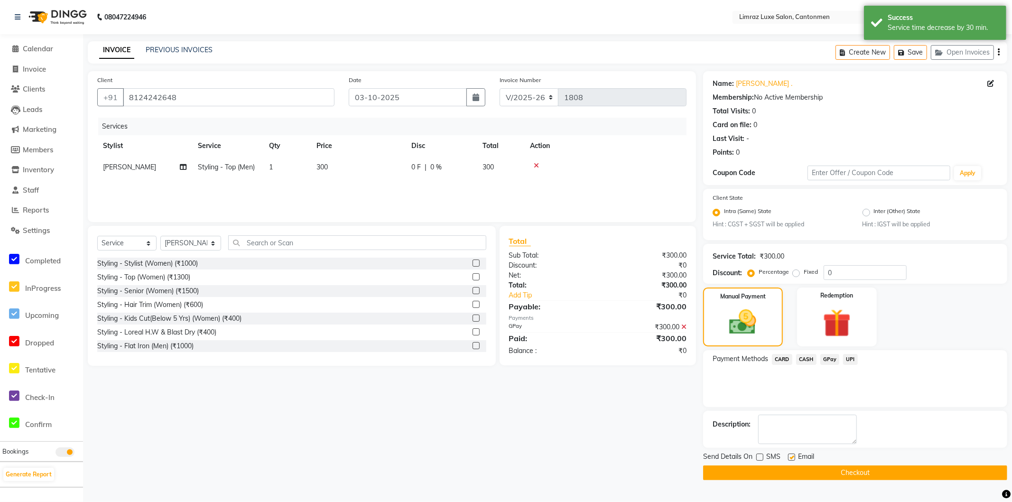
click at [790, 458] on label at bounding box center [791, 457] width 7 height 7
click at [790, 458] on input "checkbox" at bounding box center [791, 458] width 6 height 6
checkbox input "false"
drag, startPoint x: 796, startPoint y: 465, endPoint x: 804, endPoint y: 467, distance: 8.4
click at [798, 465] on button "Checkout" at bounding box center [855, 472] width 304 height 15
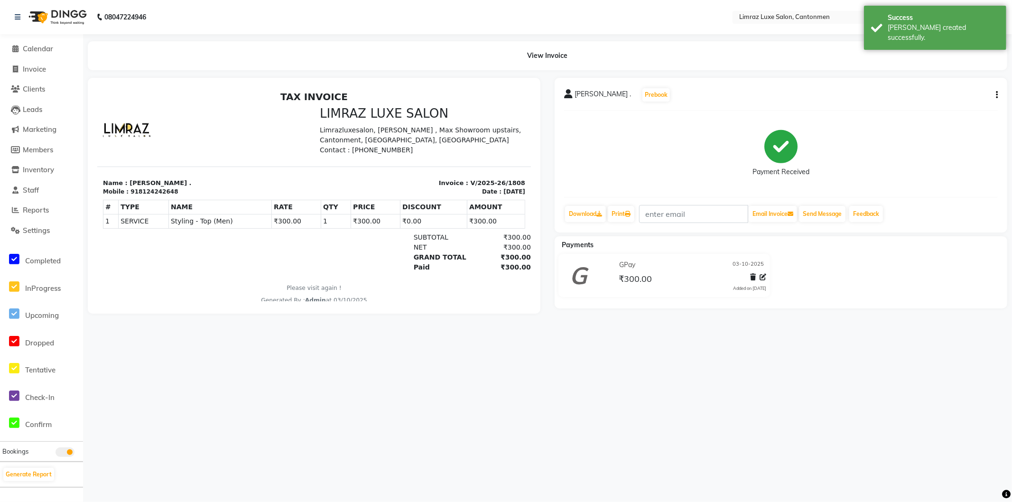
click at [59, 15] on img at bounding box center [56, 17] width 65 height 27
